Goal: Contribute content: Add original content to the website for others to see

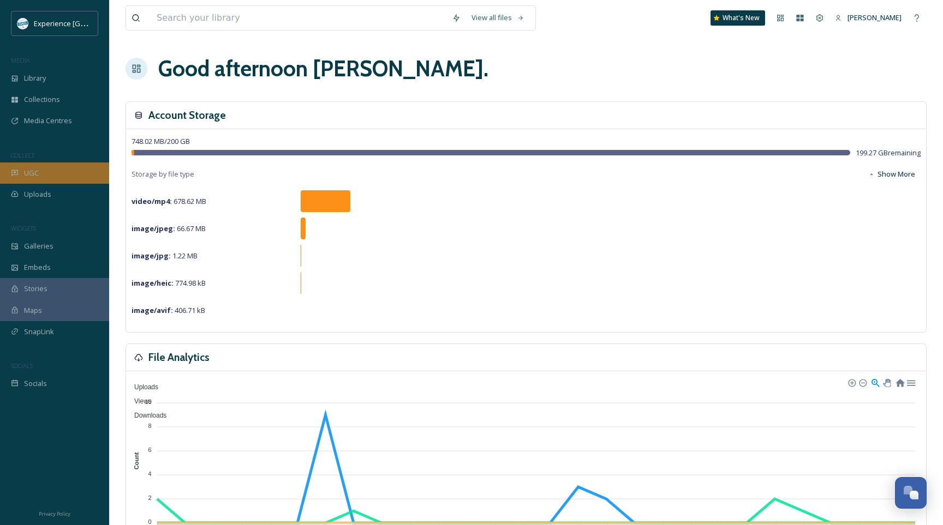
click at [41, 176] on div "UGC" at bounding box center [54, 173] width 109 height 21
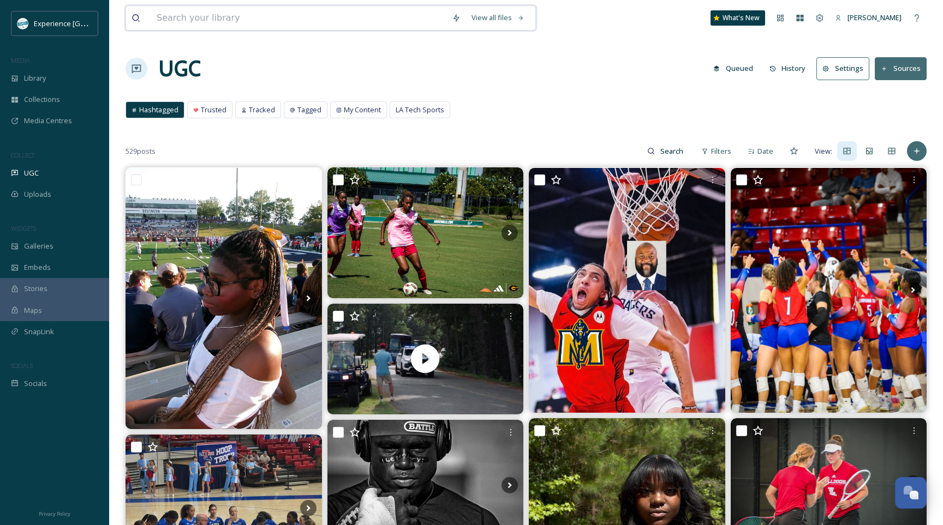
click at [172, 19] on input at bounding box center [298, 18] width 295 height 24
click at [25, 75] on span "Library" at bounding box center [35, 78] width 22 height 10
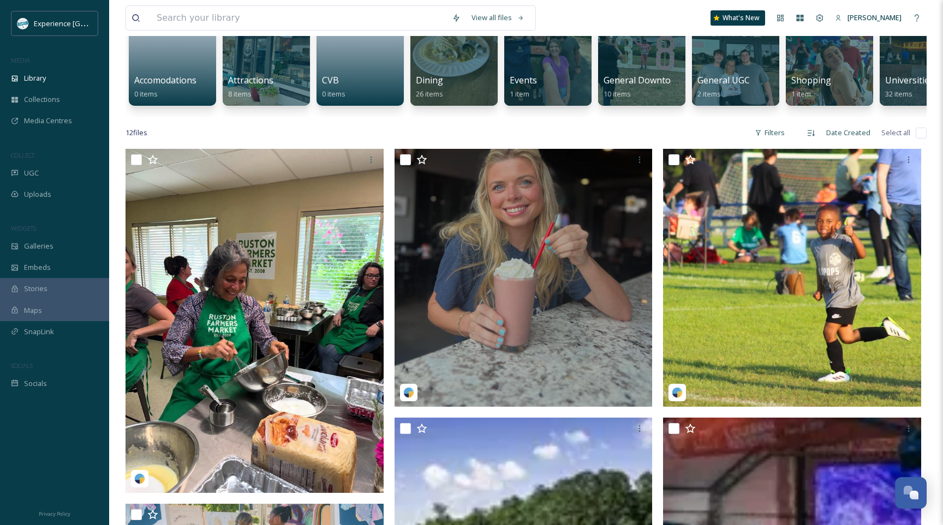
scroll to position [121, 0]
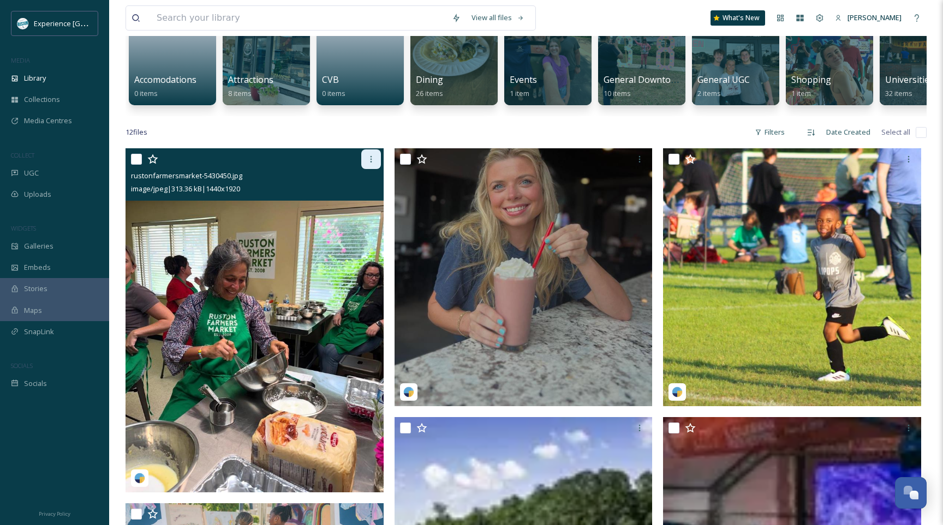
click at [373, 157] on icon at bounding box center [371, 159] width 9 height 9
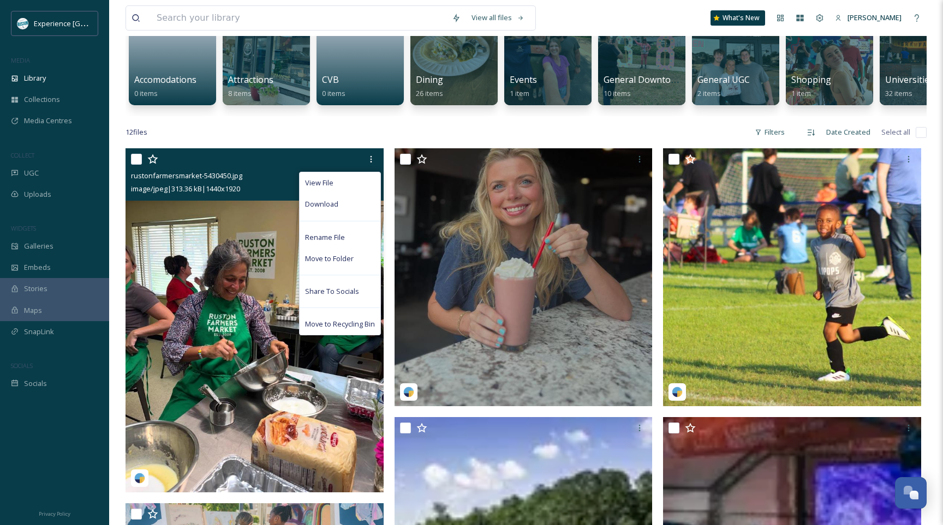
click at [171, 405] on img at bounding box center [254, 320] width 258 height 344
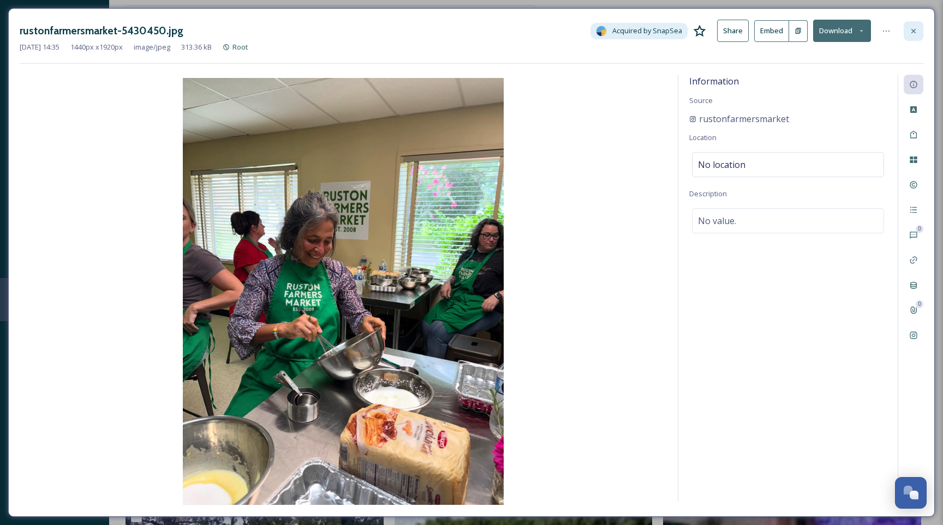
click at [913, 29] on icon at bounding box center [913, 31] width 9 height 9
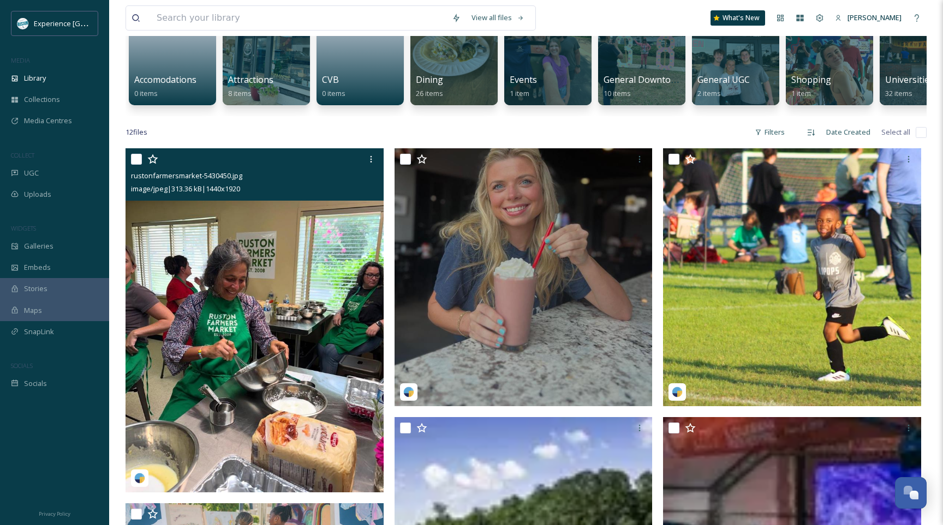
click at [140, 160] on input "checkbox" at bounding box center [136, 159] width 11 height 11
checkbox input "true"
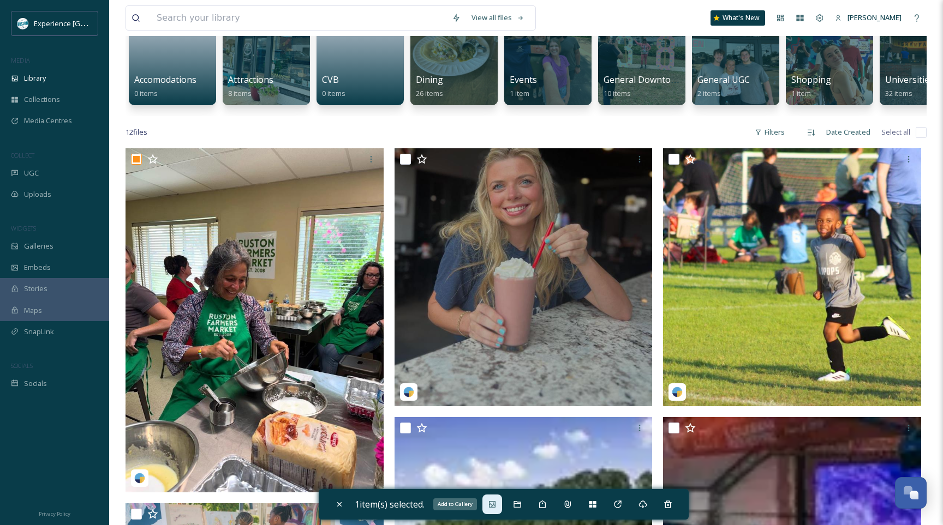
click at [500, 507] on div "Add to Gallery" at bounding box center [492, 505] width 20 height 20
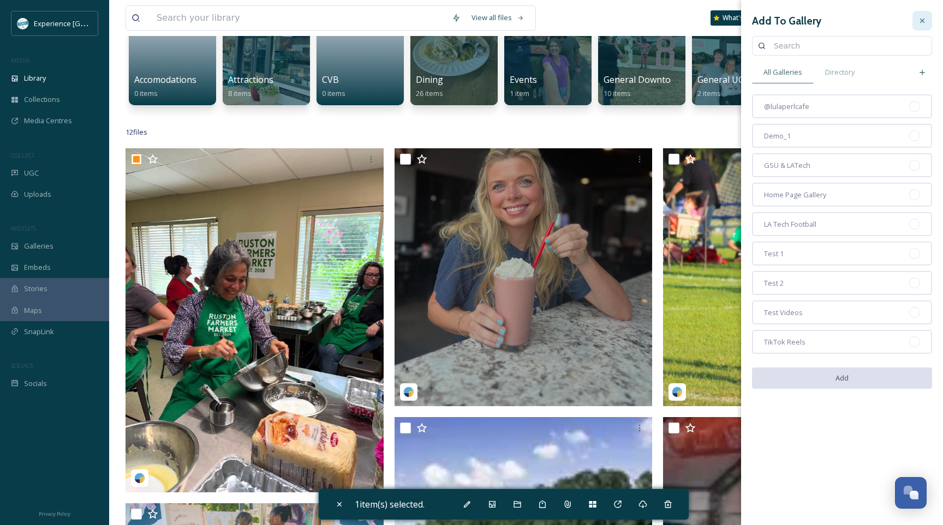
click at [926, 18] on div at bounding box center [922, 21] width 20 height 20
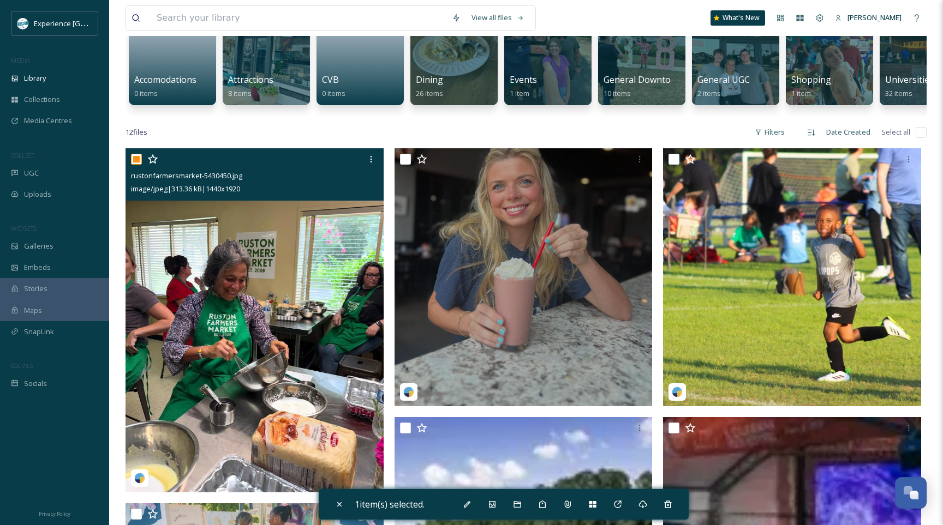
click at [153, 157] on icon at bounding box center [152, 159] width 10 height 10
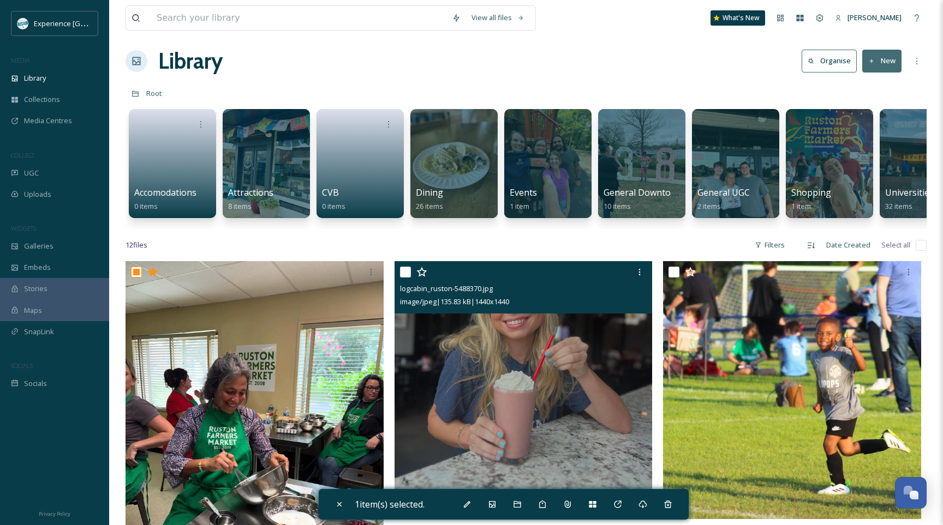
scroll to position [7, 0]
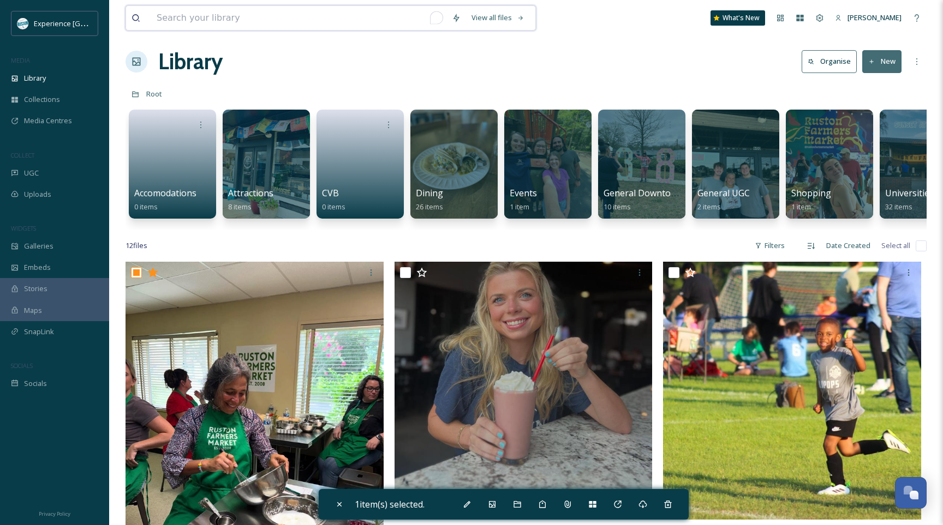
click at [291, 28] on input "To enrich screen reader interactions, please activate Accessibility in Grammarl…" at bounding box center [298, 18] width 295 height 24
type input "sundown"
click at [240, 15] on input "To enrich screen reader interactions, please activate Accessibility in Grammarl…" at bounding box center [335, 18] width 282 height 24
click at [452, 149] on div at bounding box center [453, 164] width 89 height 111
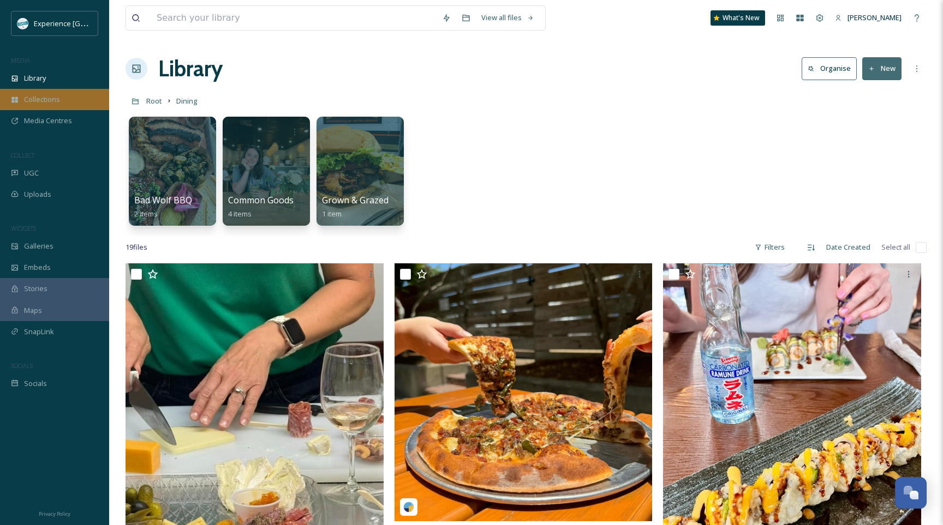
click at [70, 100] on div "Collections" at bounding box center [54, 99] width 109 height 21
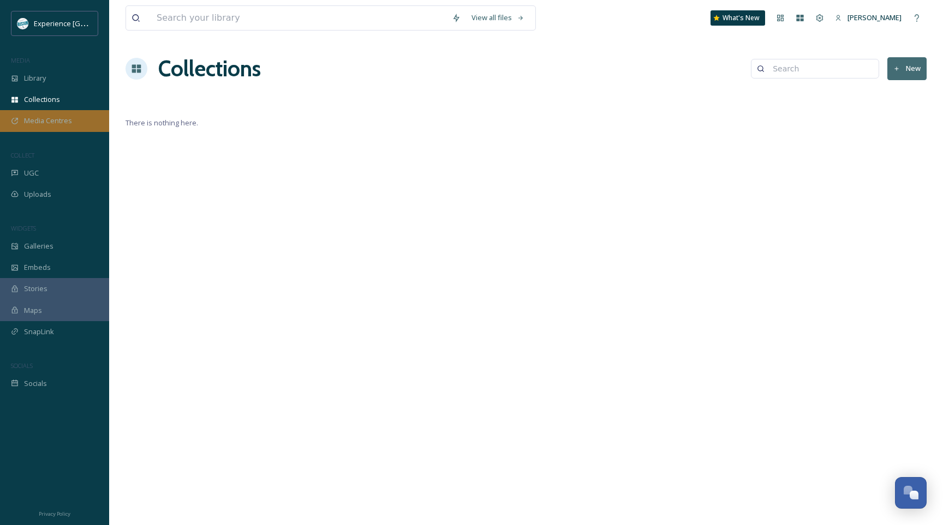
click at [83, 116] on div "Media Centres" at bounding box center [54, 120] width 109 height 21
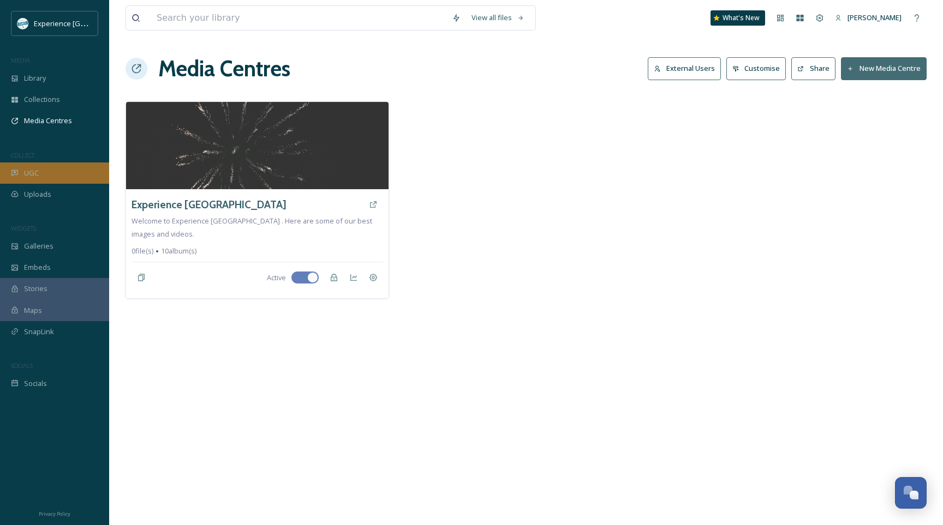
click at [61, 170] on div "UGC" at bounding box center [54, 173] width 109 height 21
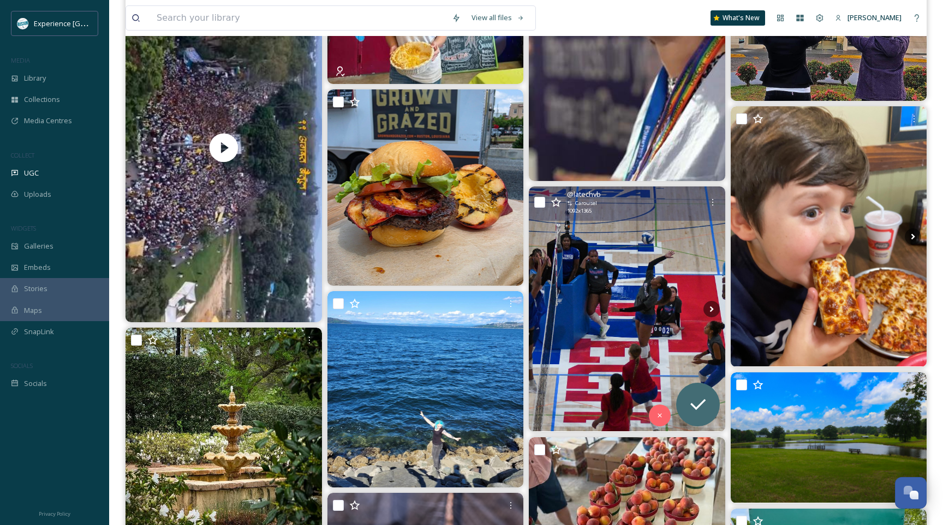
scroll to position [5151, 0]
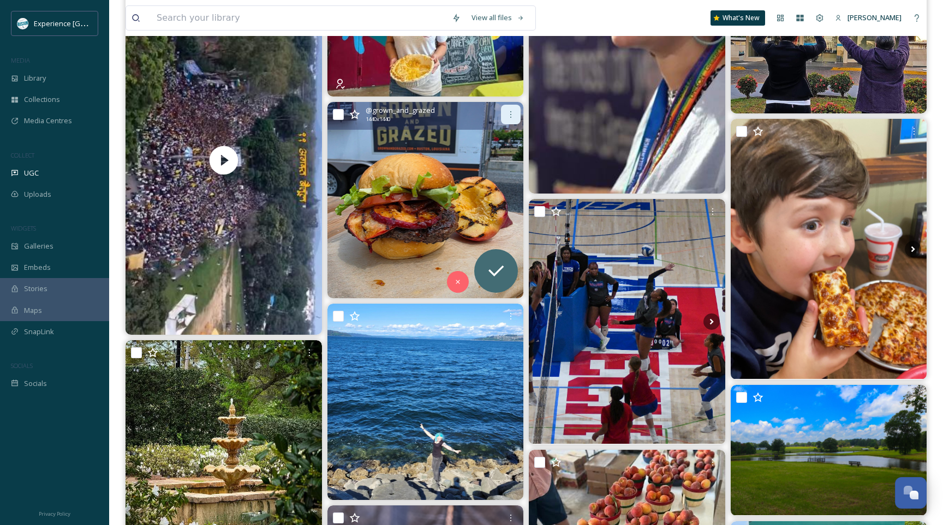
click at [511, 118] on icon at bounding box center [510, 114] width 9 height 9
click at [474, 105] on div "@ grown_and_grazed 1440 x 1440" at bounding box center [434, 114] width 136 height 19
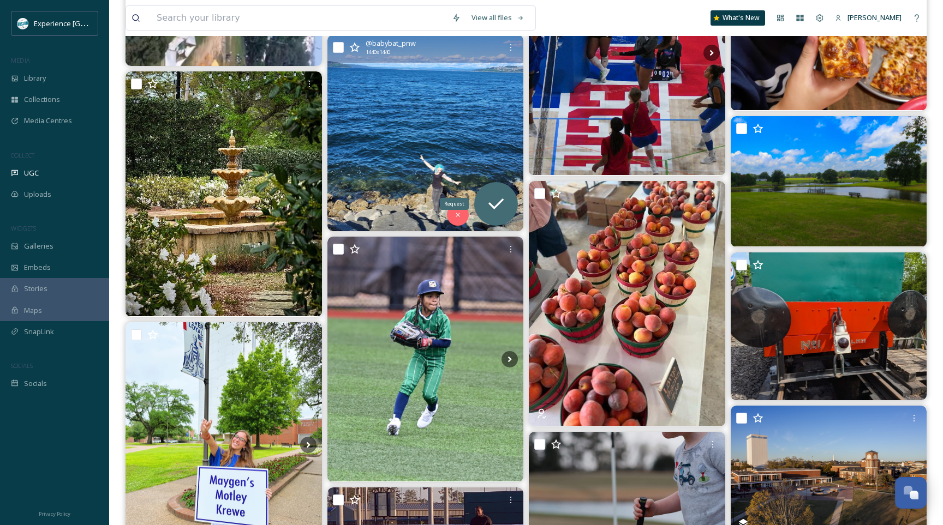
scroll to position [5413, 0]
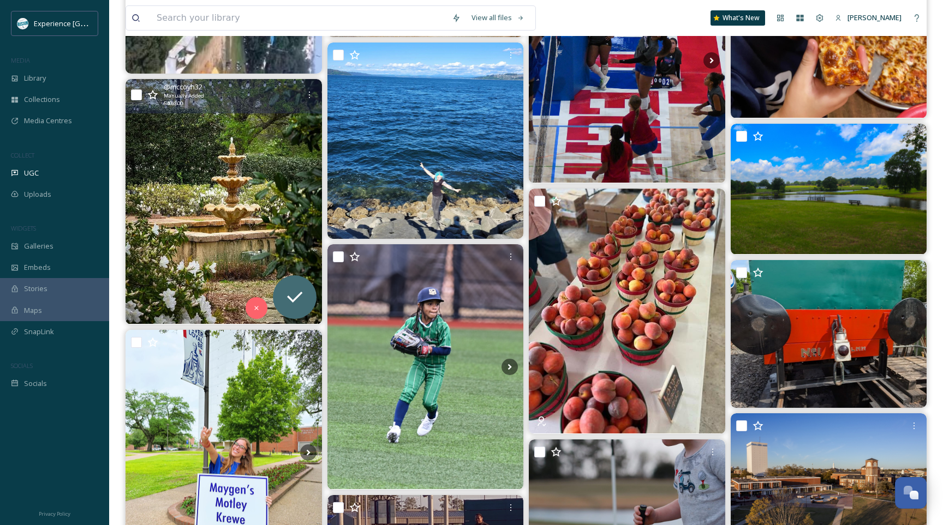
click at [282, 214] on img at bounding box center [223, 201] width 196 height 245
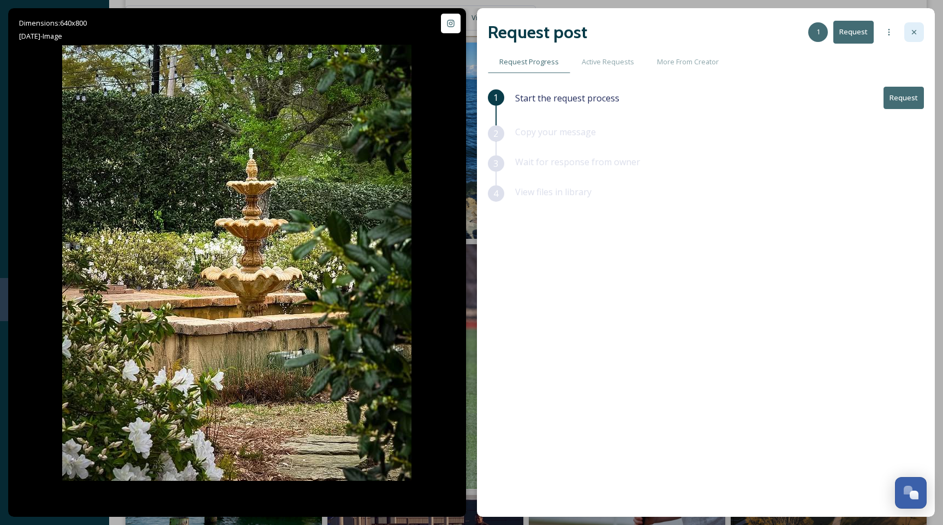
click at [915, 35] on icon at bounding box center [913, 32] width 9 height 9
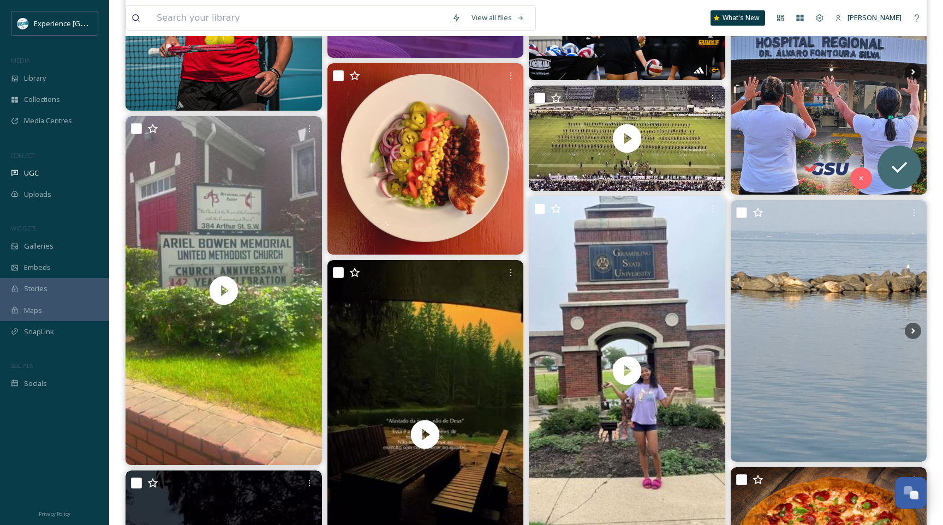
scroll to position [2345, 0]
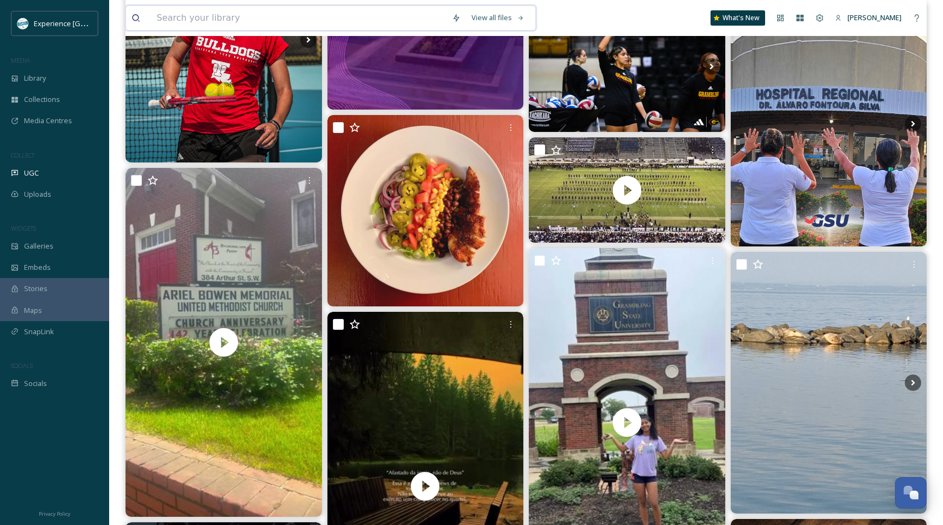
click at [256, 26] on input at bounding box center [298, 18] width 295 height 24
type input "sundown"
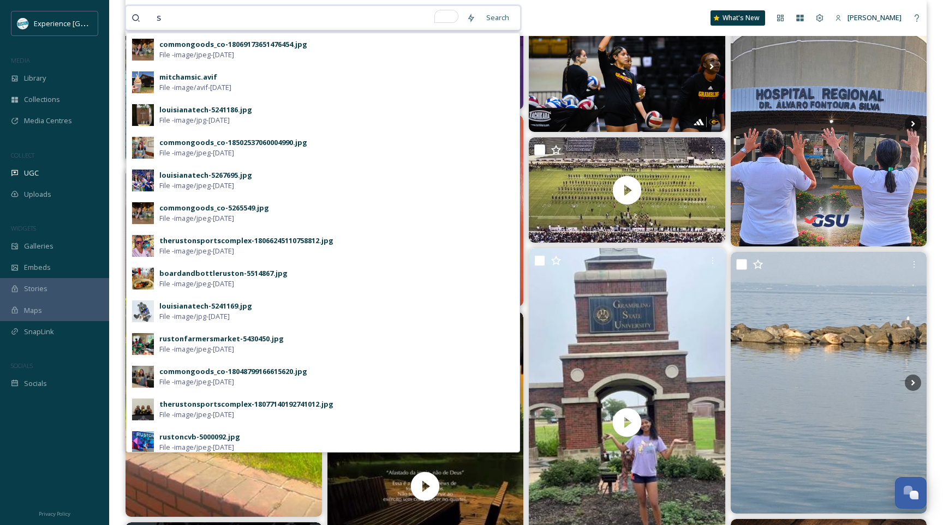
click at [262, 19] on input "s" at bounding box center [306, 18] width 310 height 24
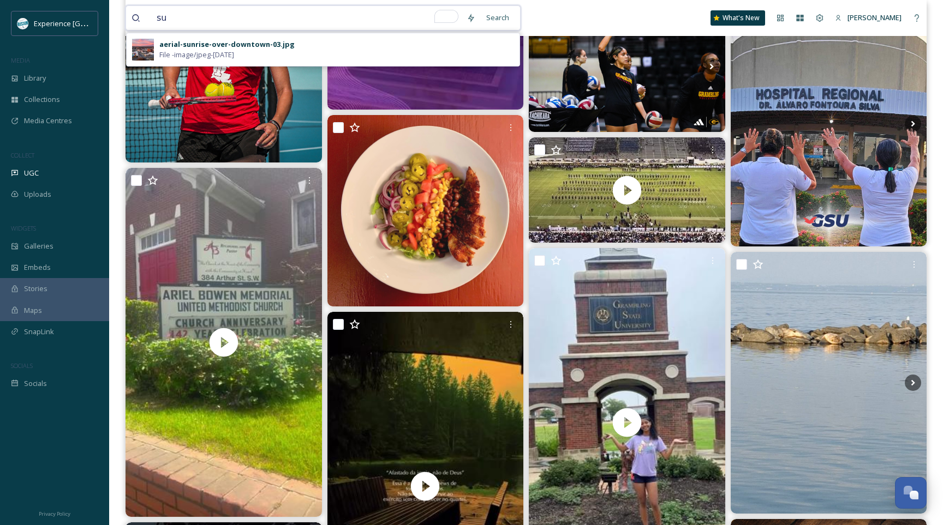
type input "s"
